Goal: Transaction & Acquisition: Download file/media

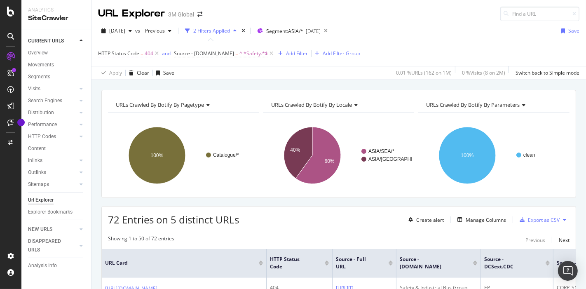
click at [132, 51] on span "HTTP Status Code" at bounding box center [118, 53] width 41 height 7
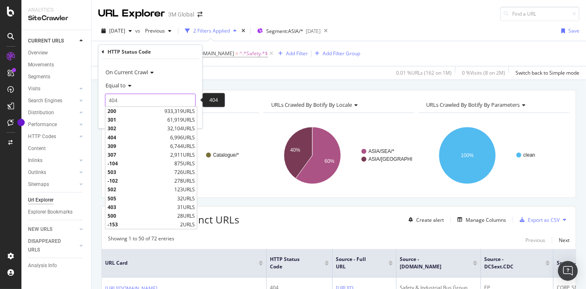
click at [155, 99] on input "404" at bounding box center [150, 100] width 91 height 13
click at [136, 120] on span "301" at bounding box center [137, 119] width 58 height 7
type input "301"
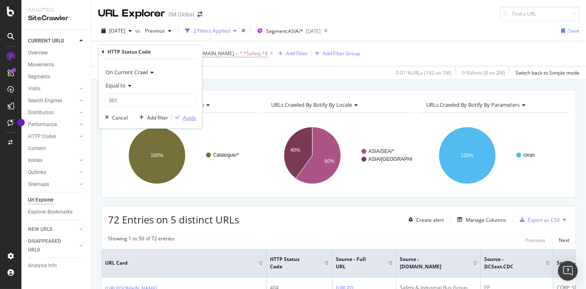
click at [191, 118] on div "Apply" at bounding box center [189, 117] width 13 height 7
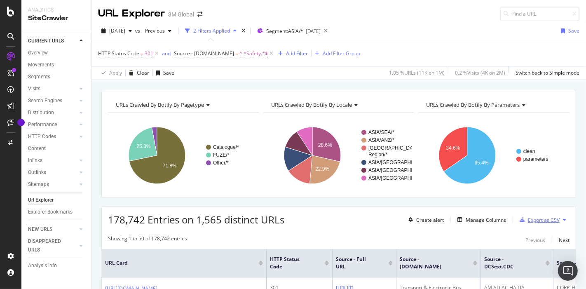
click at [536, 219] on div "Export as CSV" at bounding box center [544, 219] width 32 height 7
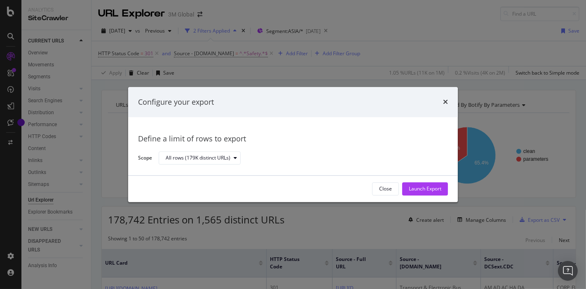
click at [424, 188] on div "Launch Export" at bounding box center [425, 189] width 33 height 7
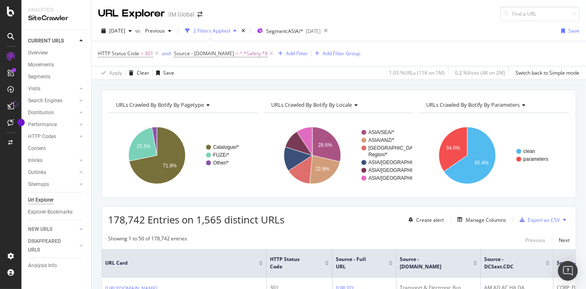
scroll to position [90, 0]
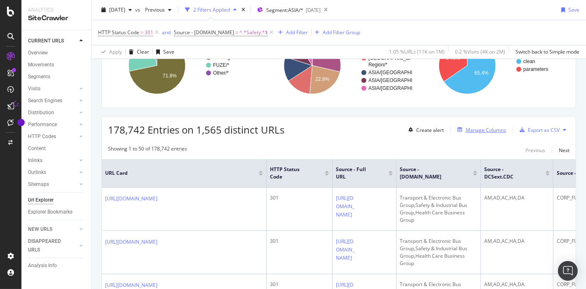
click at [489, 127] on div "Manage Columns" at bounding box center [486, 130] width 40 height 7
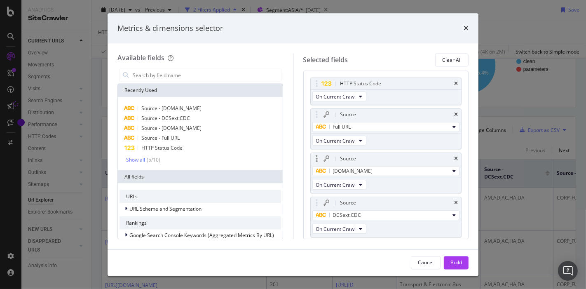
scroll to position [69, 0]
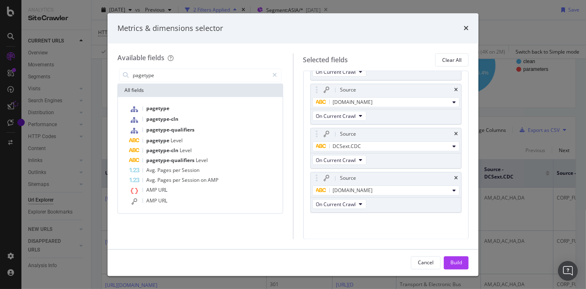
drag, startPoint x: 174, startPoint y: 76, endPoint x: 78, endPoint y: 73, distance: 96.1
click at [78, 73] on div "Metrics & dimensions selector Available fields pagetype All fields pagetype pag…" at bounding box center [293, 144] width 586 height 289
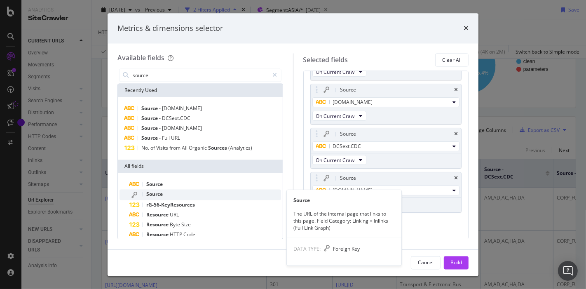
type input "source"
click at [223, 193] on div "Source" at bounding box center [205, 195] width 152 height 11
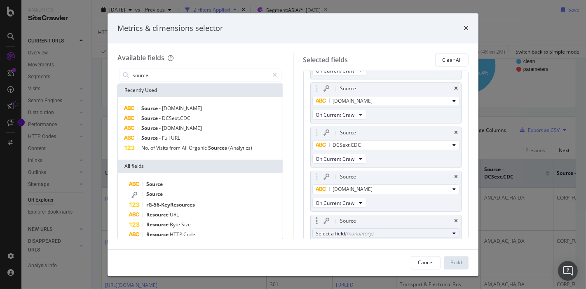
click at [402, 230] on div "Select a field (mandatory)" at bounding box center [383, 233] width 134 height 7
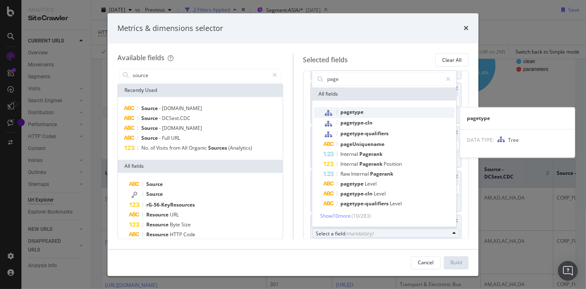
type input "page"
click at [353, 111] on span "pagetype" at bounding box center [352, 111] width 23 height 7
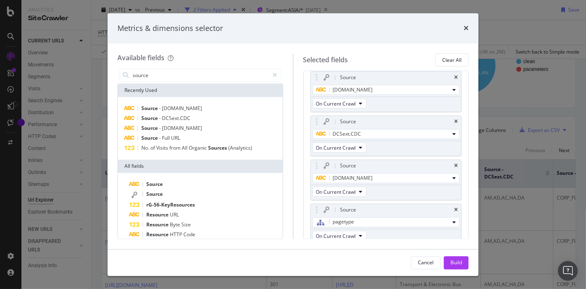
scroll to position [113, 0]
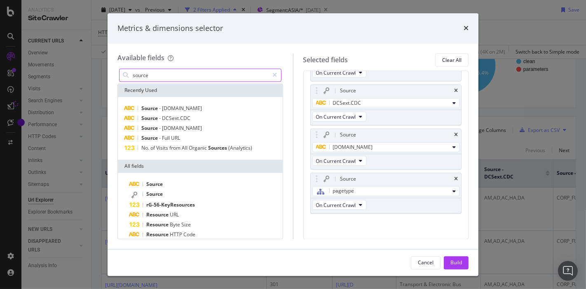
click at [186, 75] on input "source" at bounding box center [200, 75] width 137 height 12
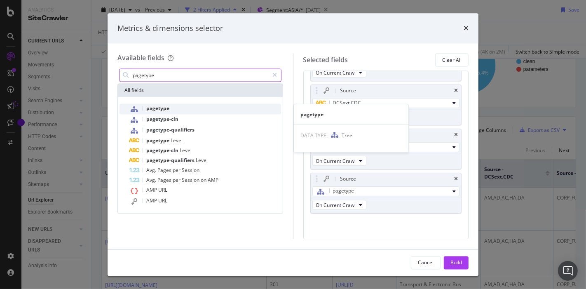
type input "pagetype"
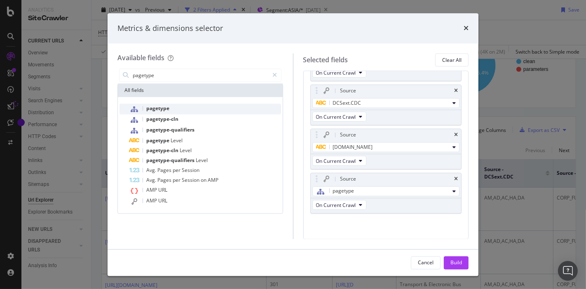
click at [155, 106] on span "pagetype" at bounding box center [157, 108] width 23 height 7
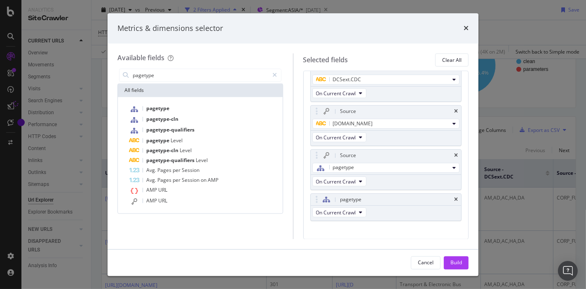
scroll to position [144, 0]
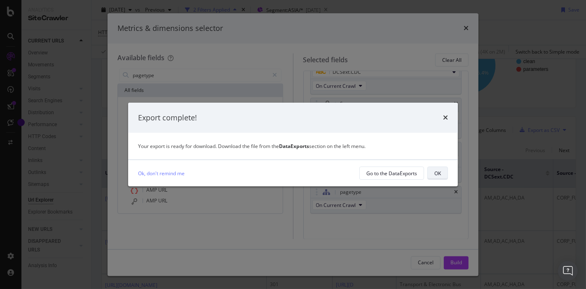
click at [435, 176] on div "OK" at bounding box center [438, 173] width 7 height 7
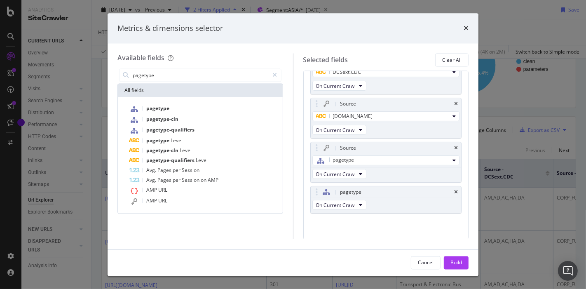
click at [454, 259] on div "Build" at bounding box center [457, 262] width 12 height 7
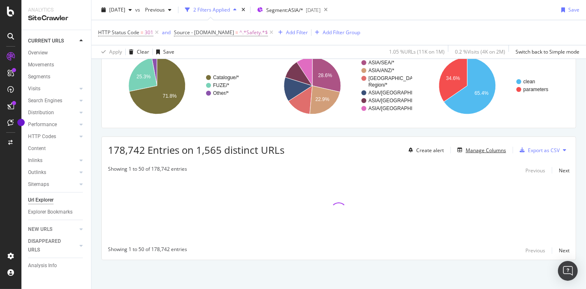
scroll to position [68, 0]
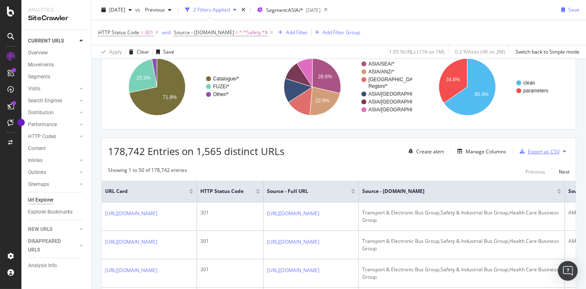
click at [535, 148] on div "Export as CSV" at bounding box center [544, 151] width 32 height 7
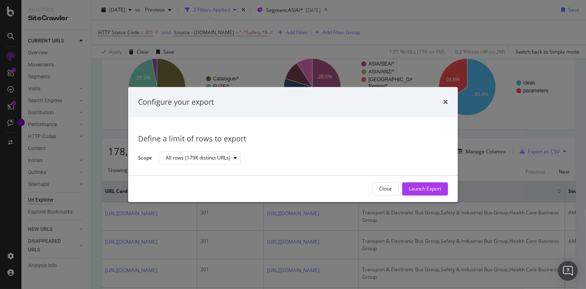
click at [388, 190] on div "Close" at bounding box center [385, 189] width 13 height 7
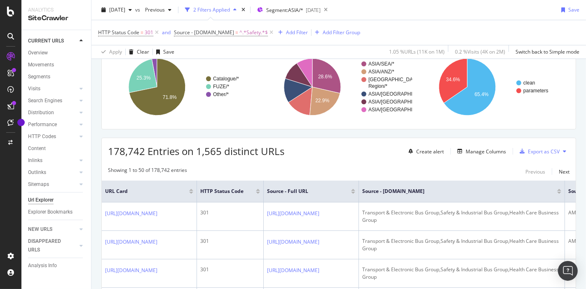
click at [341, 151] on div "178,742 Entries on 1,565 distinct URLs Create alert Manage Columns Export as CSV" at bounding box center [339, 148] width 474 height 20
click at [471, 151] on div "Manage Columns" at bounding box center [486, 151] width 40 height 7
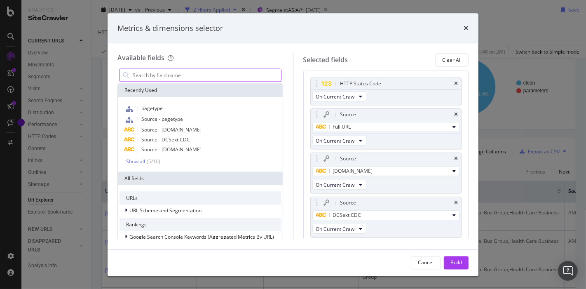
click at [244, 74] on input "modal" at bounding box center [206, 75] width 149 height 12
click at [224, 75] on input "modal" at bounding box center [206, 75] width 149 height 12
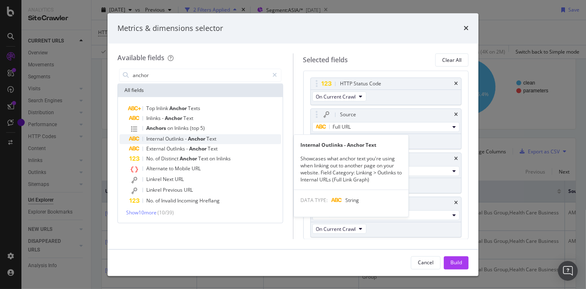
type input "anchor"
click at [180, 137] on span "Outlinks" at bounding box center [175, 139] width 20 height 7
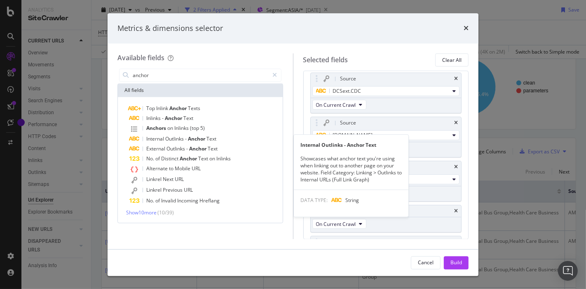
scroll to position [147, 0]
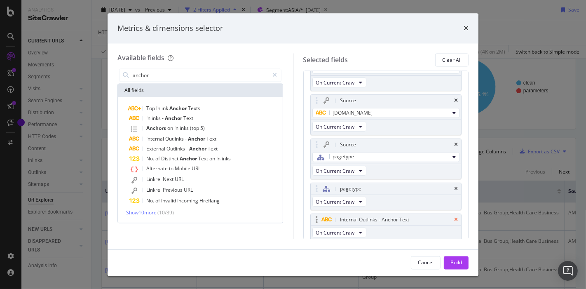
click at [454, 218] on icon "times" at bounding box center [456, 219] width 4 height 5
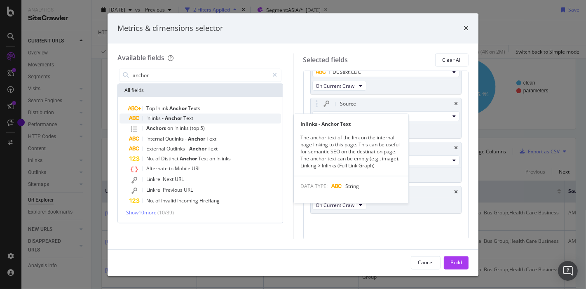
click at [183, 117] on span "Anchor" at bounding box center [174, 118] width 19 height 7
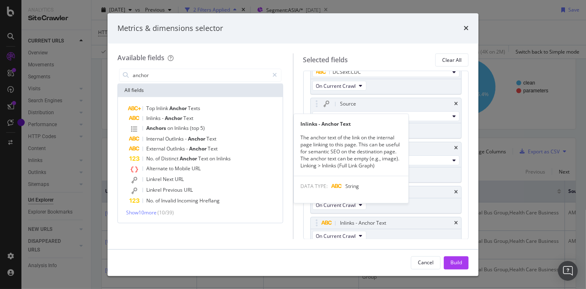
scroll to position [147, 0]
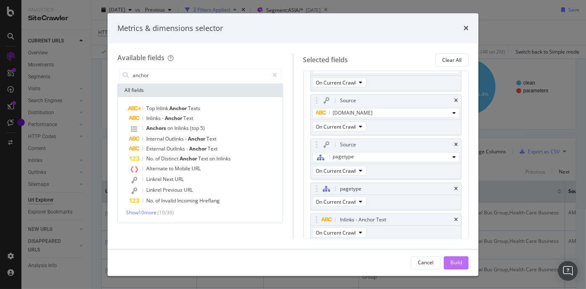
click at [459, 264] on div "Build" at bounding box center [457, 262] width 12 height 7
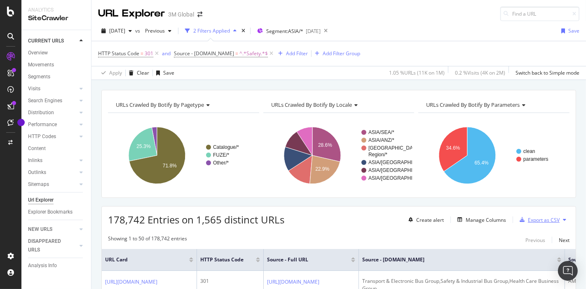
click at [537, 219] on div "Export as CSV" at bounding box center [544, 219] width 32 height 7
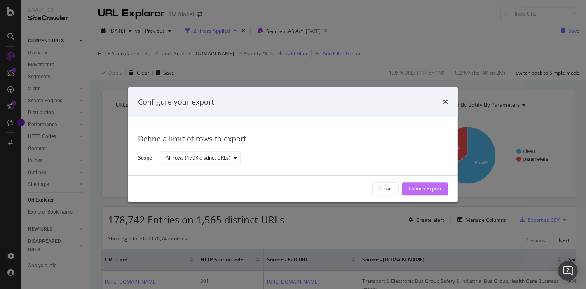
click at [418, 188] on div "Launch Export" at bounding box center [425, 189] width 33 height 7
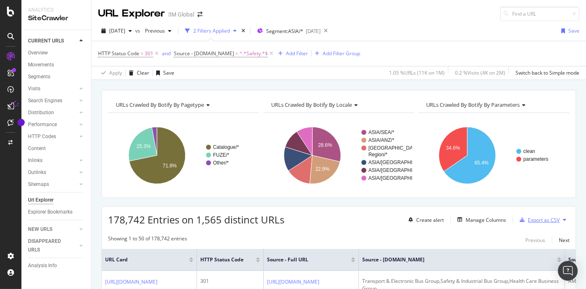
click at [538, 217] on div "Export as CSV" at bounding box center [544, 219] width 32 height 7
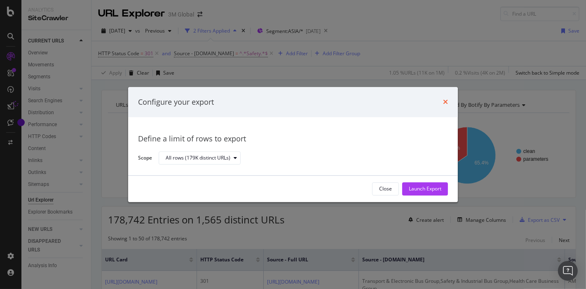
click at [447, 99] on icon "times" at bounding box center [445, 102] width 5 height 7
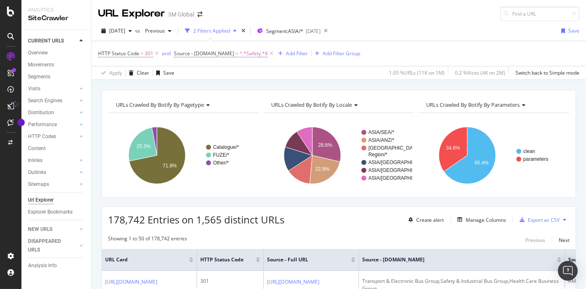
click at [382, 87] on div "URLs Crawled By Botify By pagetype Chart (by Value) Table Expand Export as CSV …" at bounding box center [339, 90] width 495 height 20
